Goal: Information Seeking & Learning: Learn about a topic

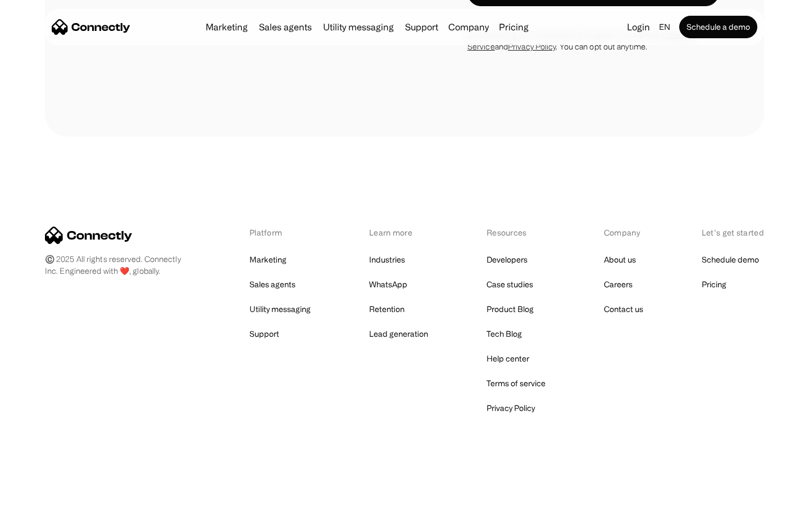
scroll to position [3999, 0]
